Goal: Task Accomplishment & Management: Manage account settings

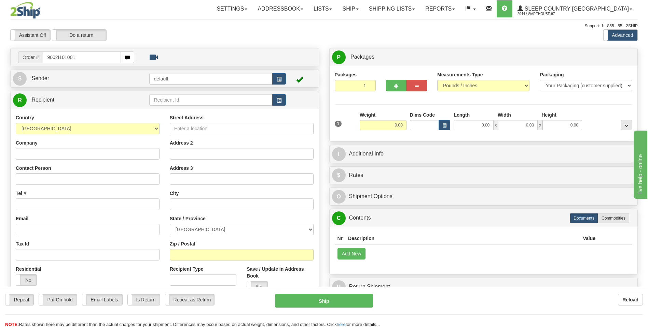
type input "9002I101001"
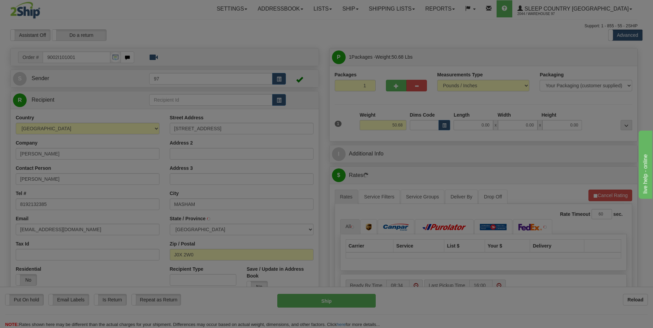
type input "SAINTE-CECILE-DE-MASHAM"
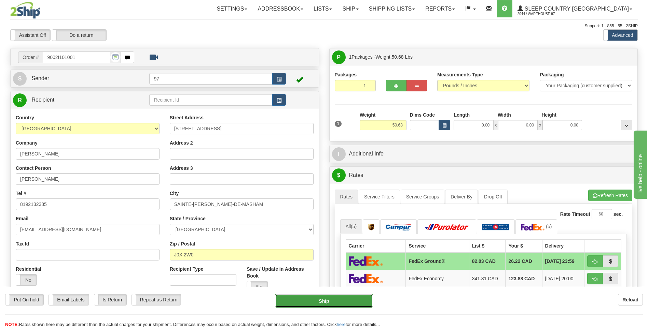
click at [355, 299] on button "Ship" at bounding box center [324, 301] width 98 height 14
type input "92"
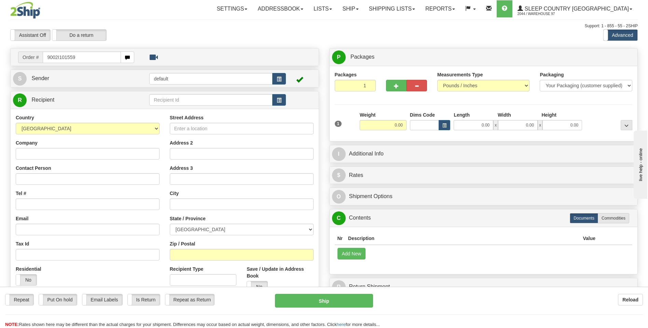
type input "9002I101559+"
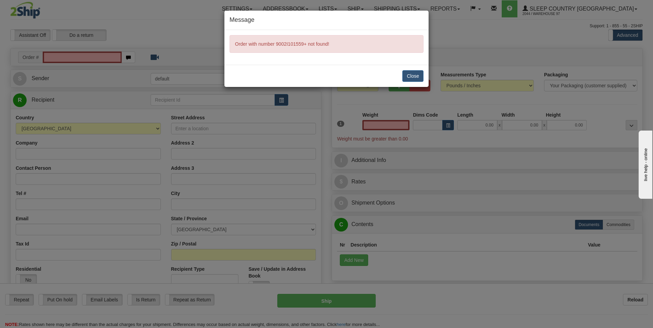
type input "0.00"
click at [416, 76] on button "Close" at bounding box center [412, 76] width 21 height 12
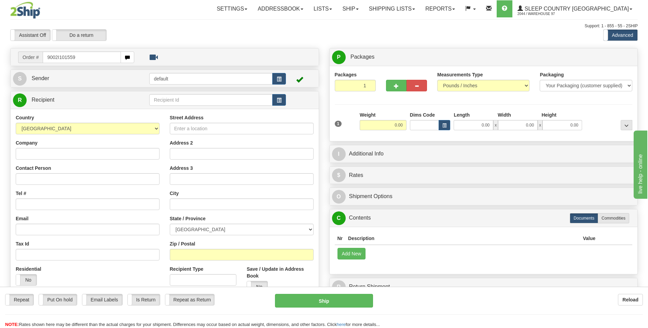
type input "9002I101559"
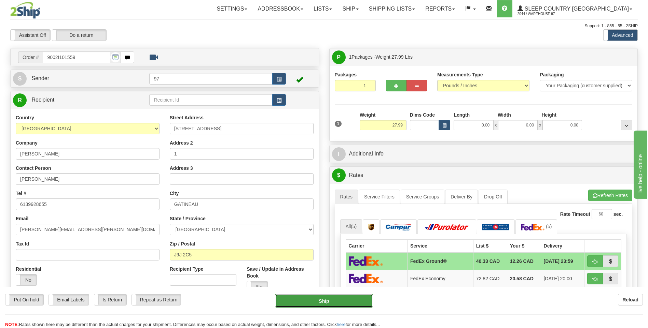
click at [361, 302] on button "Ship" at bounding box center [324, 301] width 98 height 14
type input "92"
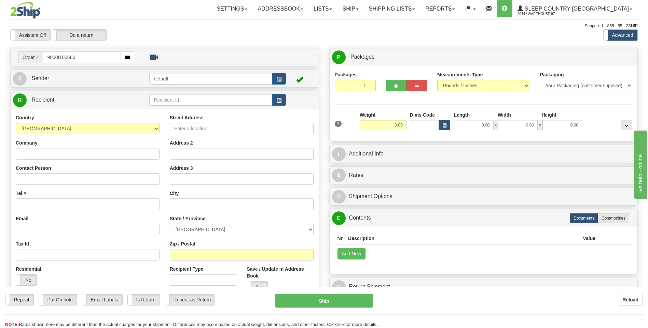
type input "9000I100680"
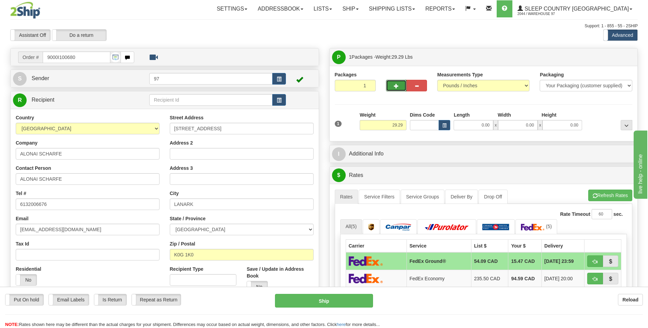
click at [398, 84] on span "button" at bounding box center [396, 86] width 5 height 4
type input "2"
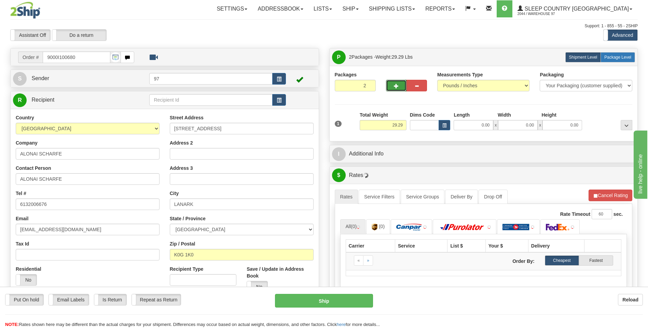
click at [623, 59] on span "Package Level" at bounding box center [617, 57] width 27 height 5
radio input "true"
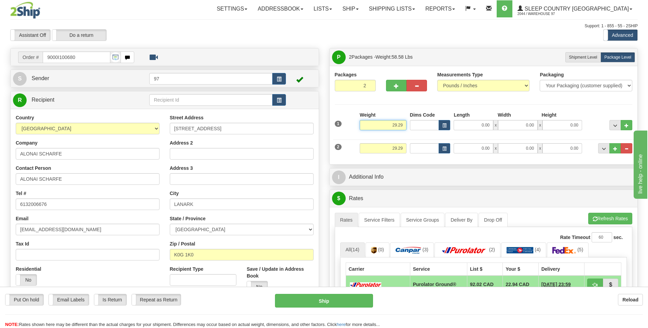
drag, startPoint x: 397, startPoint y: 125, endPoint x: 393, endPoint y: 125, distance: 3.8
click at [393, 125] on input "29.29" at bounding box center [383, 125] width 47 height 10
type input "27.29"
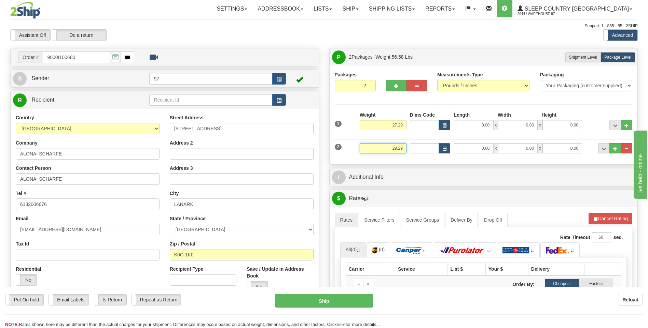
drag, startPoint x: 404, startPoint y: 149, endPoint x: 377, endPoint y: 151, distance: 27.4
click at [377, 151] on input "29.29" at bounding box center [383, 148] width 47 height 10
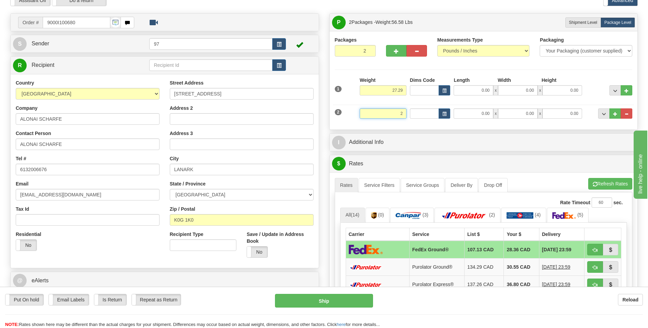
scroll to position [34, 0]
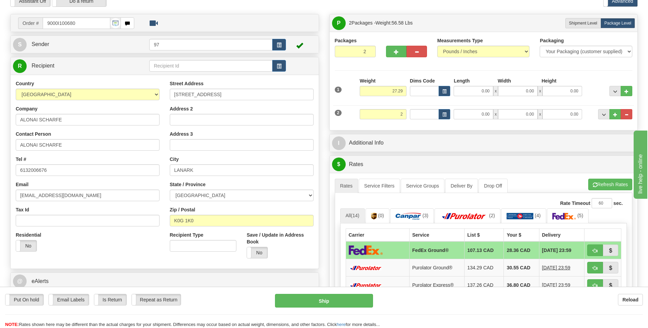
type input "2.00"
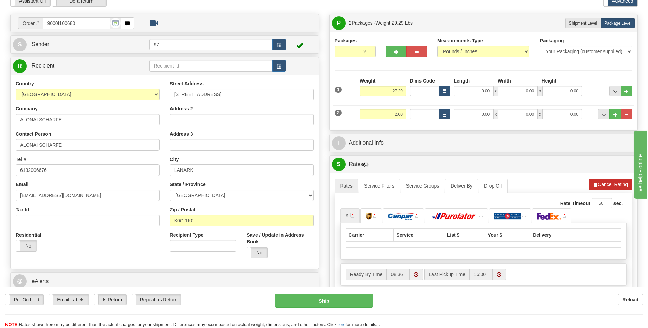
click at [607, 186] on li "Refresh Rates Cancel Rating" at bounding box center [610, 185] width 44 height 12
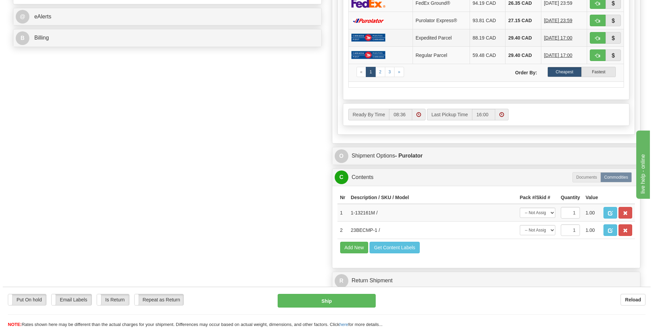
scroll to position [307, 0]
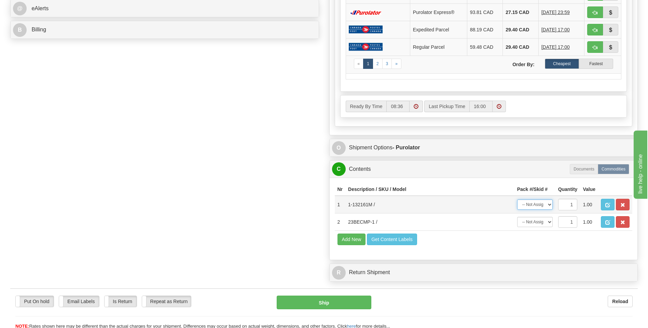
click at [549, 205] on select "-- Not Assigned -- Package 1 Package 2" at bounding box center [535, 205] width 36 height 10
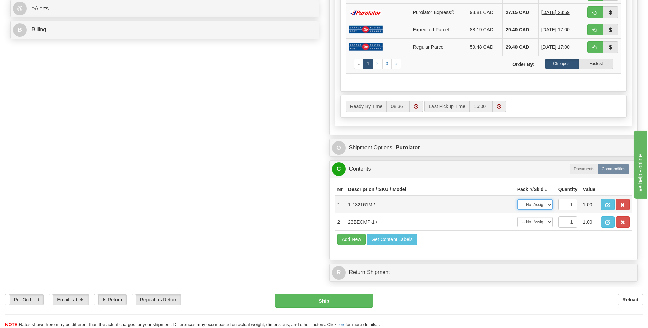
select select "0"
click at [517, 200] on select "-- Not Assigned -- Package 1 Package 2" at bounding box center [535, 205] width 36 height 10
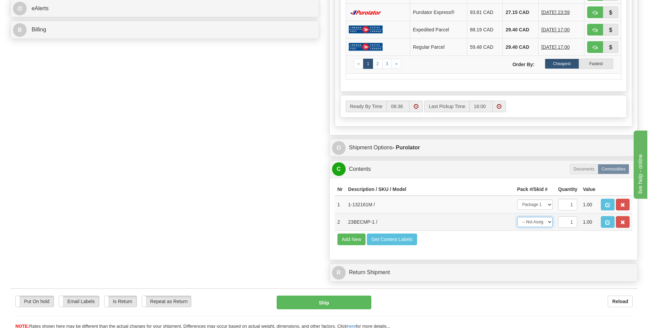
click at [551, 221] on select "-- Not Assigned -- Package 1 Package 2" at bounding box center [535, 222] width 36 height 10
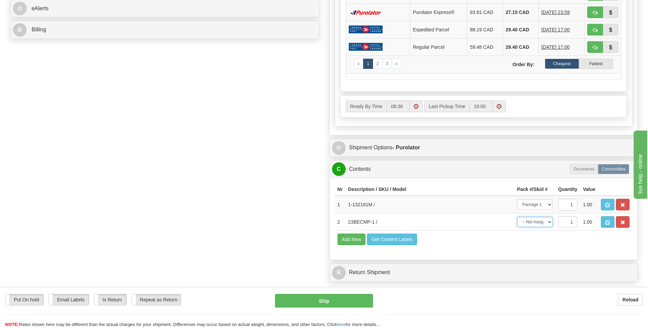
select select "1"
click at [517, 217] on select "-- Not Assigned -- Package 1 Package 2" at bounding box center [535, 222] width 36 height 10
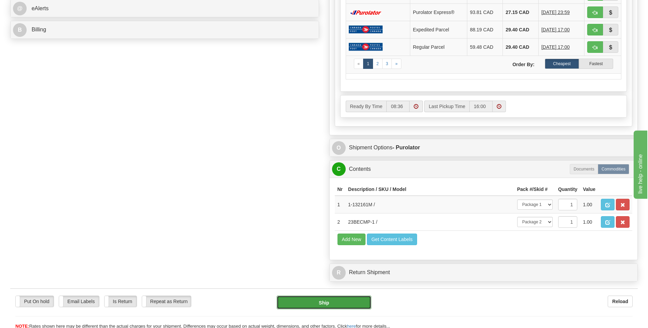
click at [348, 303] on button "Ship" at bounding box center [324, 303] width 94 height 14
type input "260"
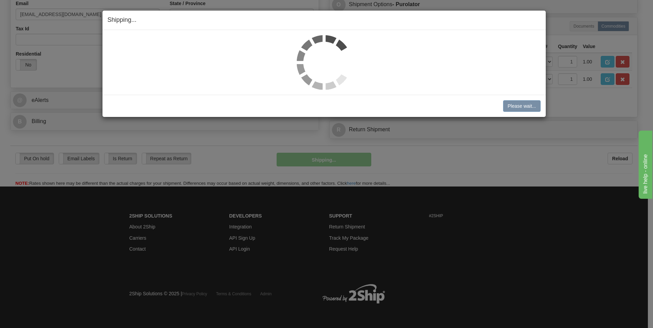
scroll to position [215, 0]
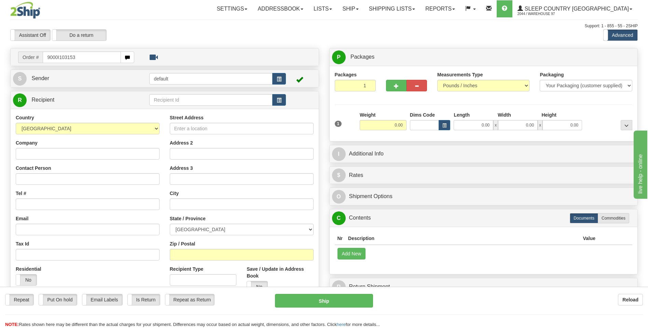
type input "9000I103153"
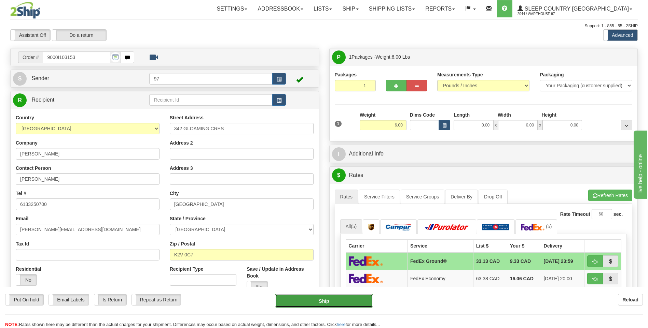
click at [368, 305] on button "Ship" at bounding box center [324, 301] width 98 height 14
type input "92"
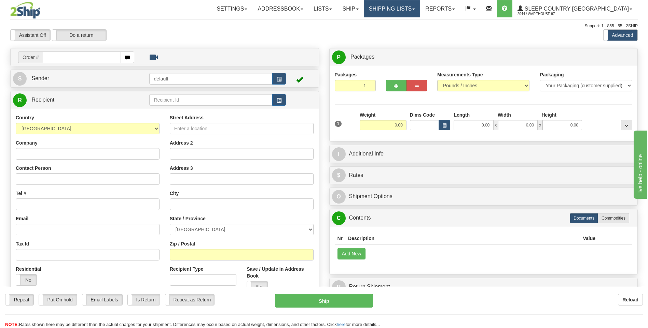
click at [413, 8] on link "Shipping lists" at bounding box center [392, 8] width 56 height 17
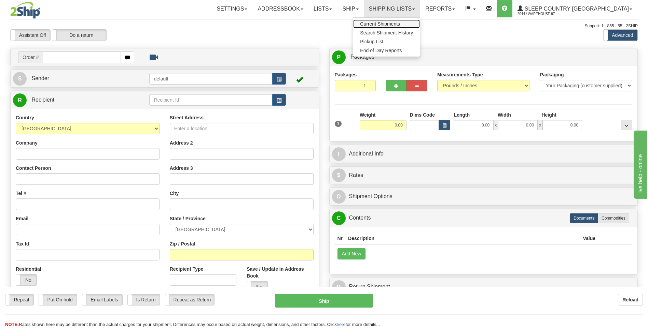
click at [400, 24] on span "Current Shipments" at bounding box center [380, 23] width 40 height 5
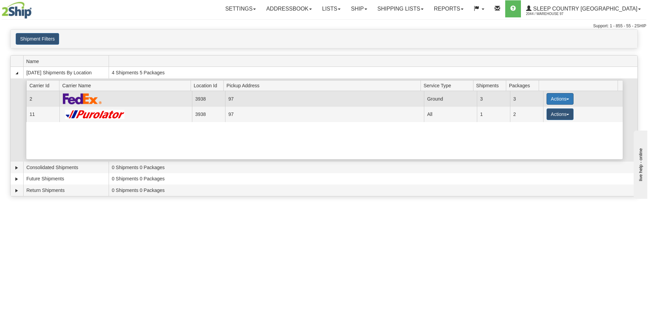
click at [548, 99] on button "Actions" at bounding box center [559, 99] width 27 height 12
click at [537, 121] on span "Close" at bounding box center [533, 120] width 16 height 5
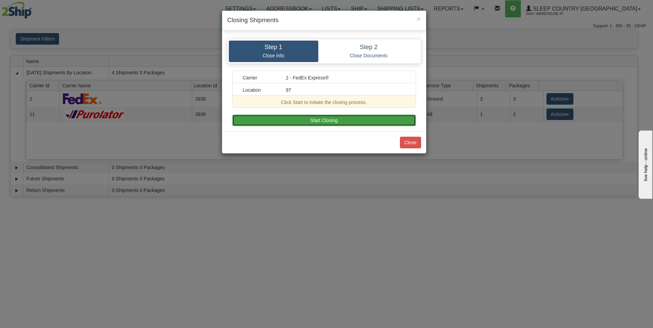
click at [366, 119] on button "Start Closing" at bounding box center [324, 121] width 184 height 12
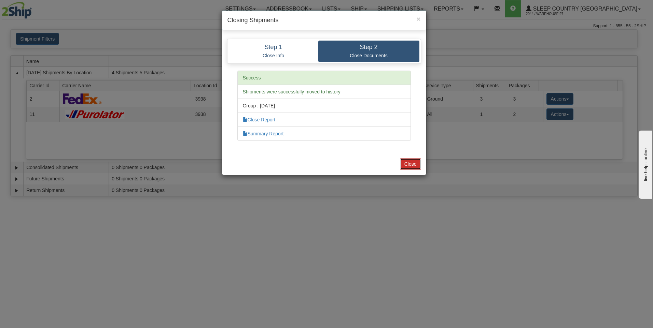
click at [407, 164] on button "Close" at bounding box center [410, 164] width 21 height 12
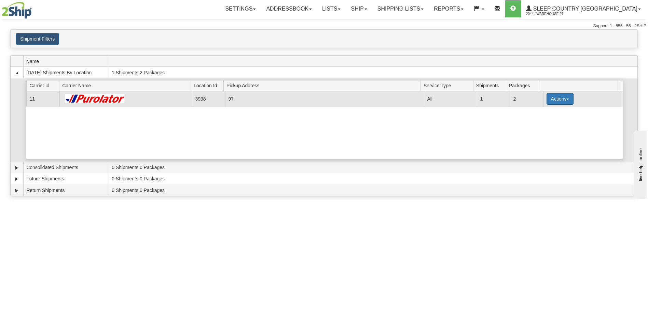
click at [557, 99] on button "Actions" at bounding box center [559, 99] width 27 height 12
click at [539, 129] on span "Pickup" at bounding box center [534, 129] width 18 height 5
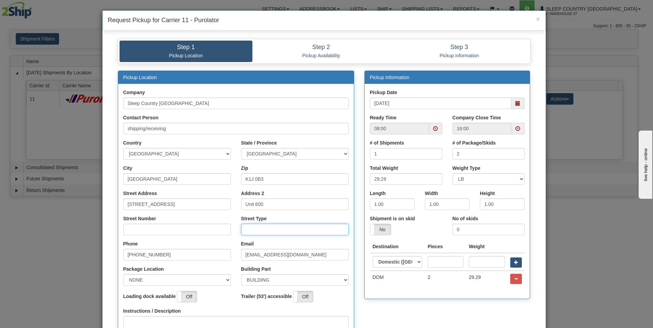
click at [250, 231] on input "Street Type" at bounding box center [295, 230] width 108 height 12
type input "STREET"
click at [126, 231] on input "Street Number" at bounding box center [177, 230] width 108 height 12
type input "1101"
click at [434, 129] on span at bounding box center [435, 128] width 5 height 5
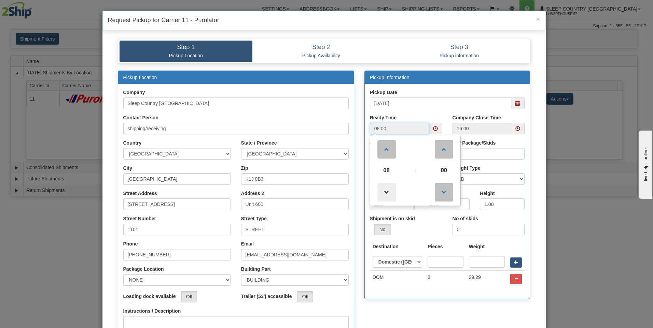
click at [382, 191] on span at bounding box center [386, 192] width 18 height 18
click at [382, 149] on span at bounding box center [386, 149] width 18 height 18
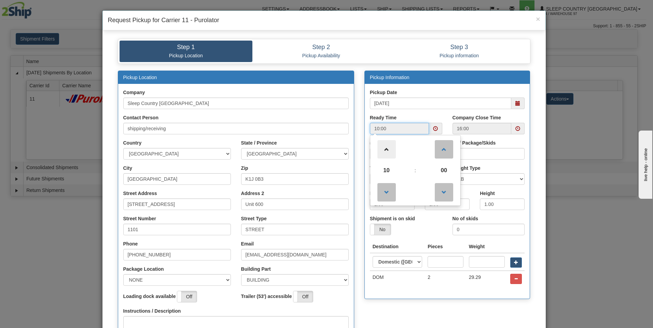
click at [382, 149] on span at bounding box center [386, 149] width 18 height 18
click at [382, 150] on span at bounding box center [386, 149] width 18 height 18
type input "14:00"
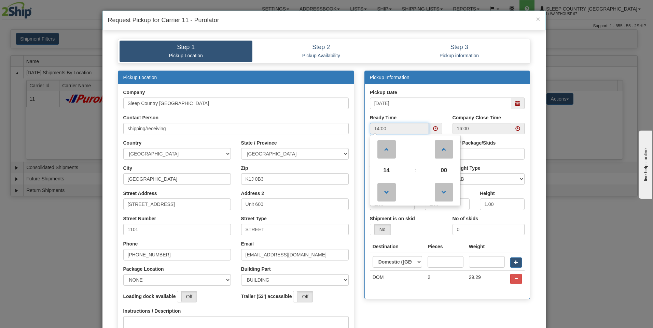
click at [516, 127] on span at bounding box center [517, 128] width 5 height 5
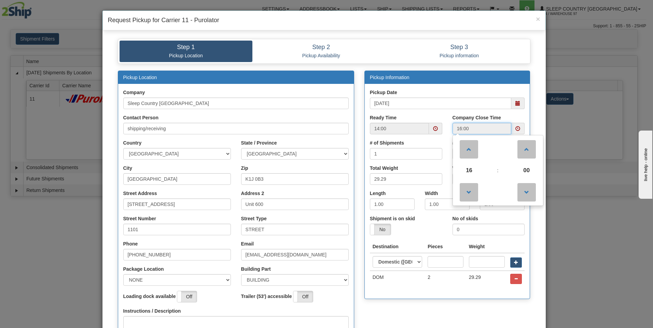
click at [515, 129] on span at bounding box center [517, 128] width 5 height 5
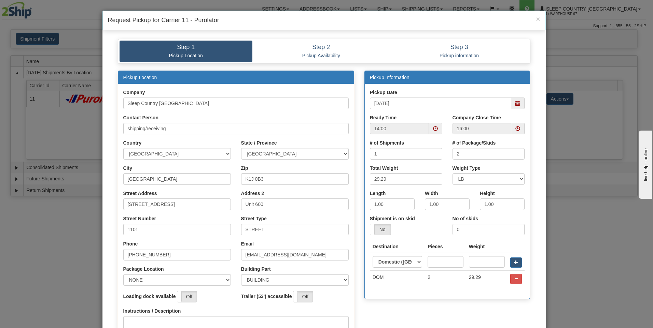
click at [516, 129] on span at bounding box center [517, 128] width 5 height 5
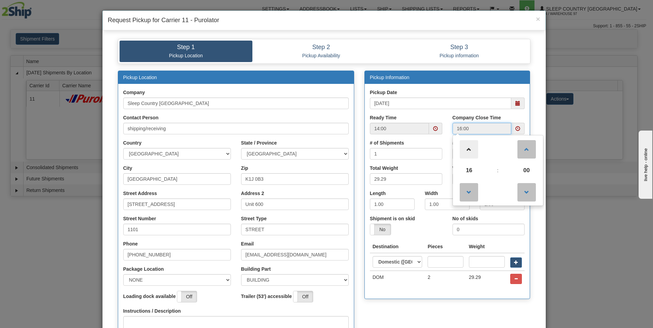
click at [468, 149] on span at bounding box center [469, 149] width 18 height 18
type input "17:00"
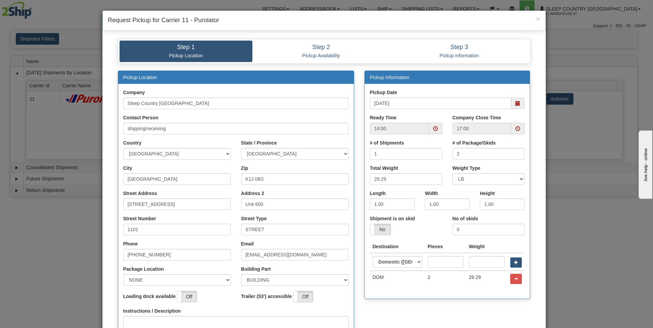
click at [536, 124] on div "Check Availability" at bounding box center [324, 234] width 433 height 327
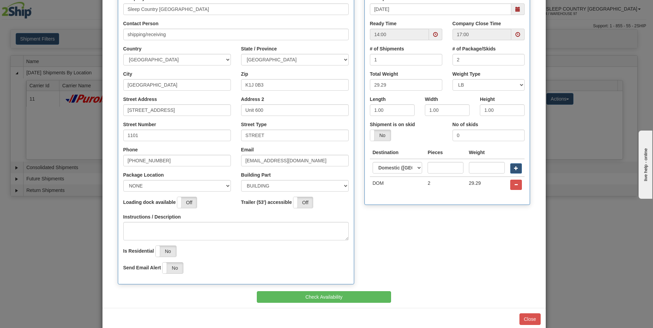
scroll to position [102, 0]
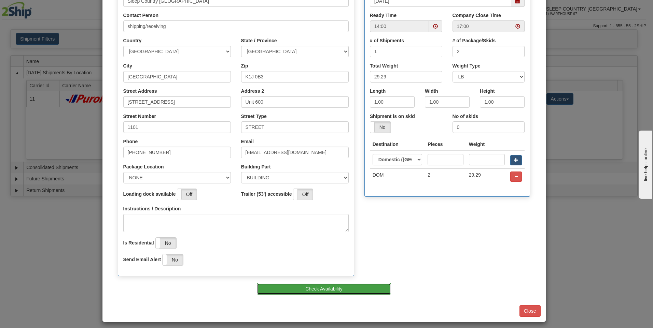
click at [323, 289] on button "Check Availability" at bounding box center [324, 289] width 134 height 12
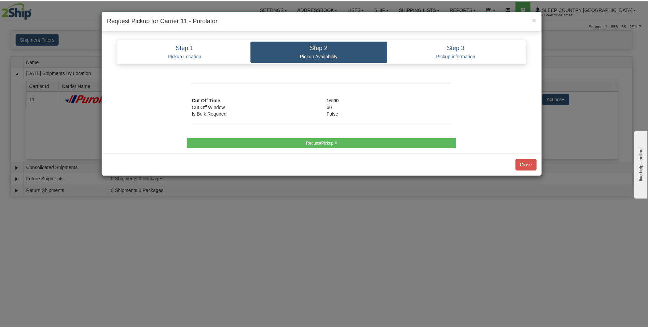
scroll to position [0, 0]
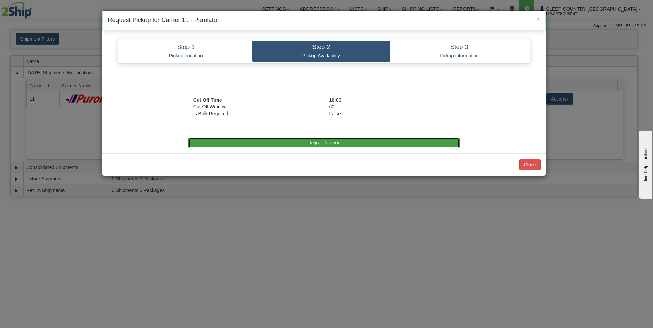
click at [335, 142] on button "RequestPickup #" at bounding box center [323, 143] width 271 height 10
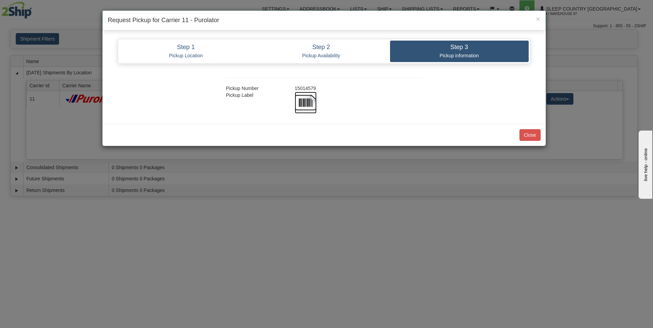
click at [305, 103] on img at bounding box center [306, 103] width 22 height 22
click at [531, 131] on button "Close" at bounding box center [529, 135] width 21 height 12
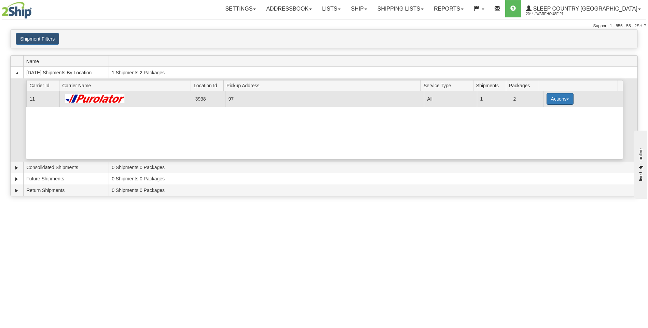
click at [554, 99] on button "Actions" at bounding box center [559, 99] width 27 height 12
click at [540, 121] on span "Close" at bounding box center [533, 120] width 16 height 5
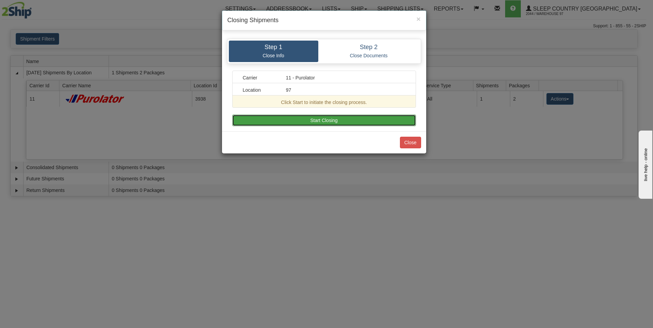
click at [377, 123] on button "Start Closing" at bounding box center [324, 121] width 184 height 12
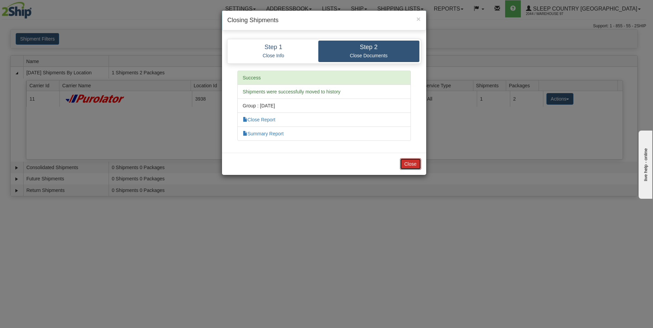
click at [412, 164] on button "Close" at bounding box center [410, 164] width 21 height 12
